Goal: Navigation & Orientation: Find specific page/section

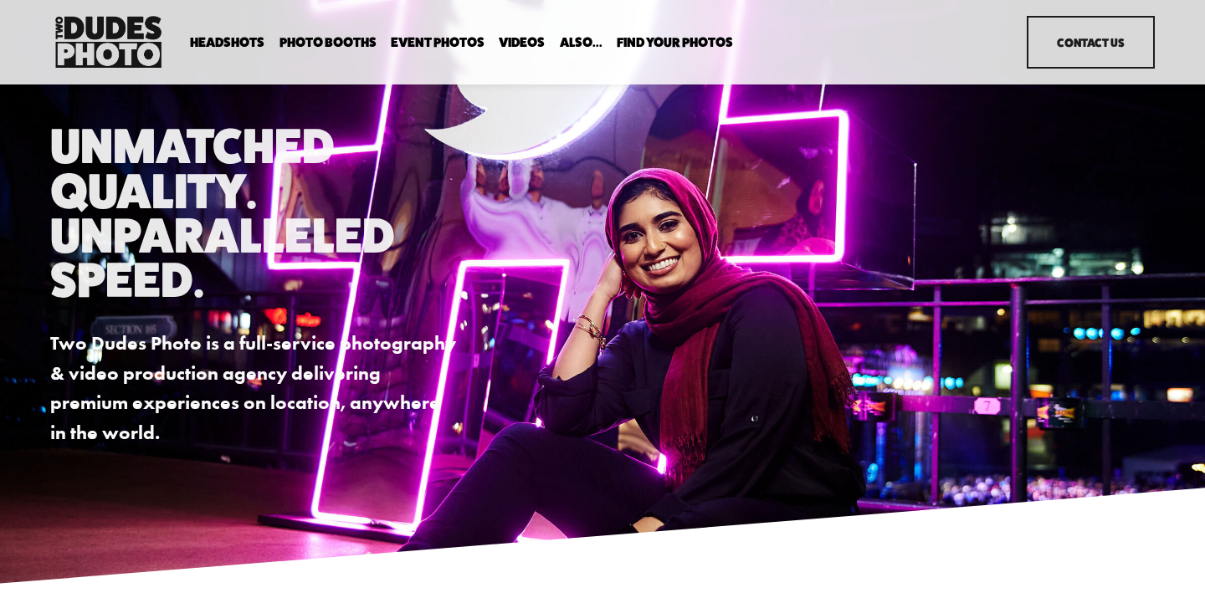
click at [437, 38] on link "Event Photos" at bounding box center [438, 42] width 94 height 16
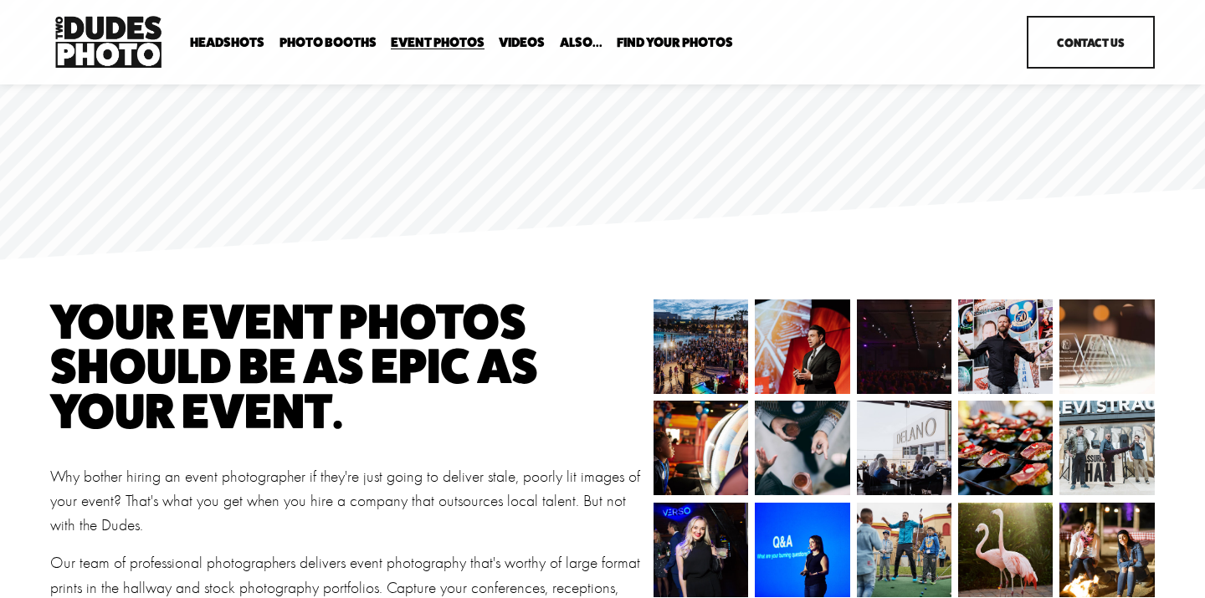
click at [313, 41] on span "Photo Booths" at bounding box center [327, 42] width 97 height 13
click at [1069, 31] on link "Contact Us" at bounding box center [1089, 42] width 127 height 53
click at [235, 44] on span "Headshots" at bounding box center [227, 42] width 74 height 13
click at [311, 39] on span "Photo Booths" at bounding box center [327, 42] width 97 height 13
click at [518, 42] on link "Videos" at bounding box center [522, 42] width 46 height 16
